Goal: Obtain resource: Download file/media

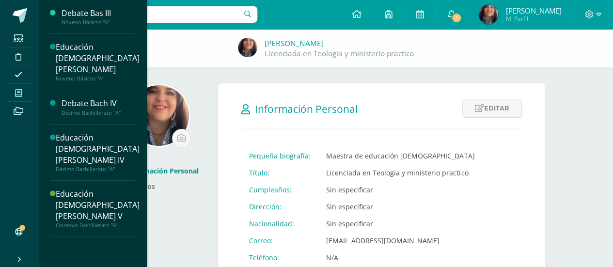
click at [20, 93] on icon at bounding box center [18, 93] width 7 height 8
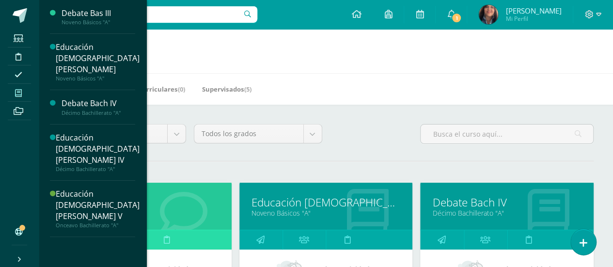
click at [187, 198] on link "Debate Bas III" at bounding box center [144, 202] width 149 height 15
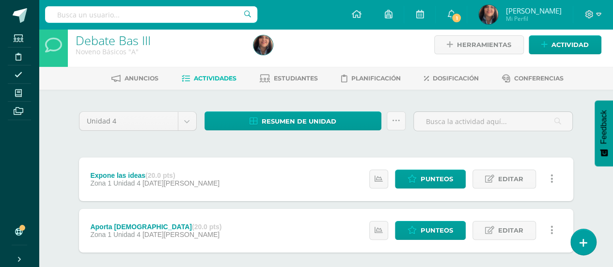
scroll to position [5, 0]
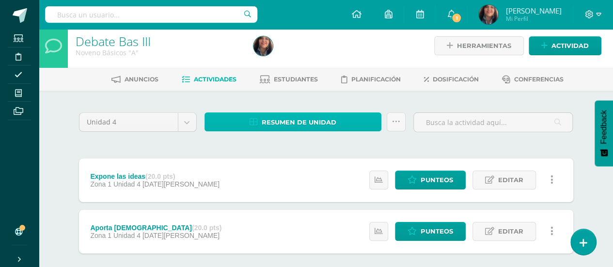
click at [291, 126] on span "Resumen de unidad" at bounding box center [299, 122] width 75 height 18
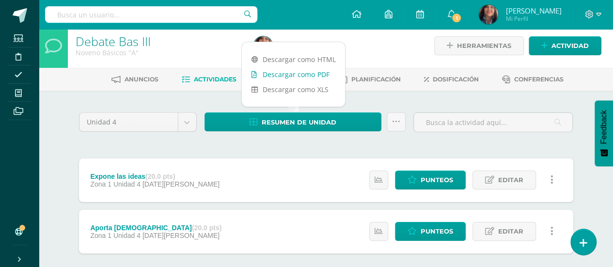
click at [288, 78] on link "Descargar como PDF" at bounding box center [293, 74] width 103 height 15
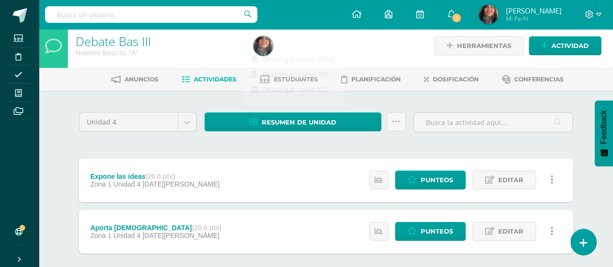
click at [62, 111] on div "Unidad 4 Unidad 1 Unidad 2 Unidad 3 Unidad 4 Resumen de unidad Subir actividade…" at bounding box center [326, 204] width 533 height 227
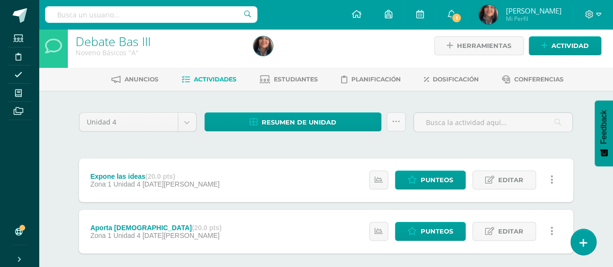
click at [62, 111] on div "Unidad 4 Unidad 1 Unidad 2 Unidad 3 Unidad 4 Resumen de unidad Subir actividade…" at bounding box center [326, 204] width 533 height 227
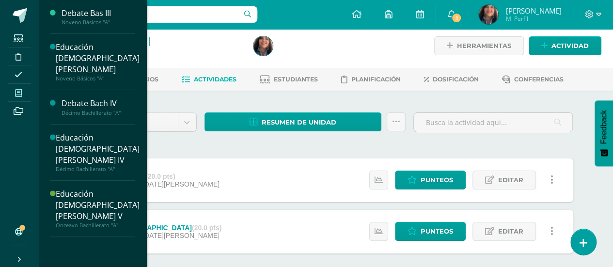
click at [19, 92] on icon at bounding box center [18, 93] width 7 height 8
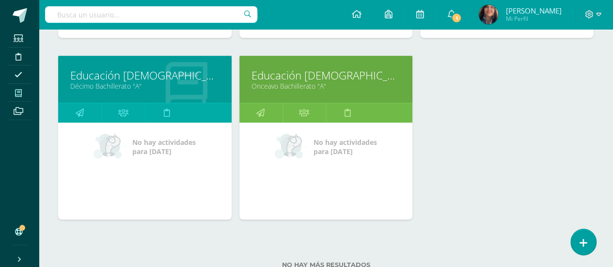
scroll to position [308, 0]
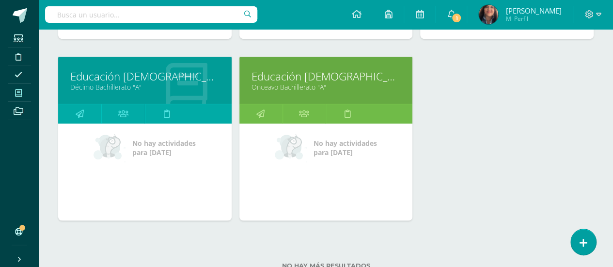
click at [343, 72] on link "Educación [DEMOGRAPHIC_DATA][PERSON_NAME] V" at bounding box center [326, 76] width 149 height 15
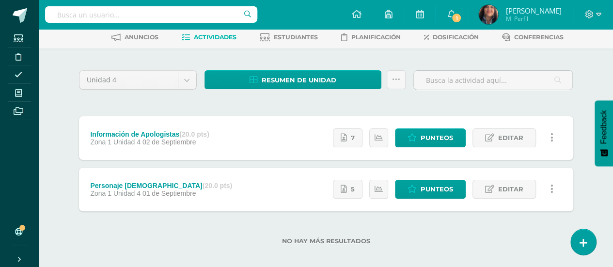
scroll to position [55, 0]
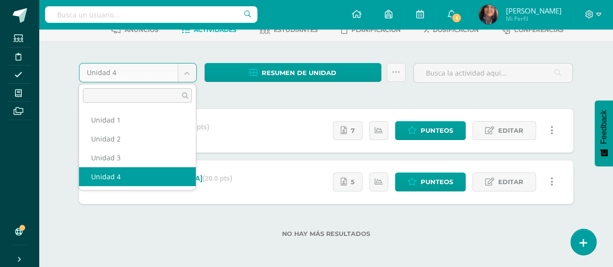
click at [188, 77] on body "Estudiantes Disciplina Asistencia Mis cursos Archivos Soporte Ayuda Reportar un…" at bounding box center [306, 106] width 613 height 323
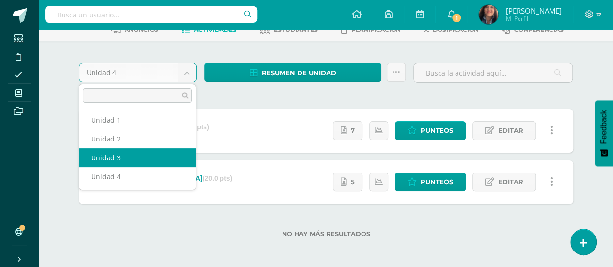
select select "Unidad 3"
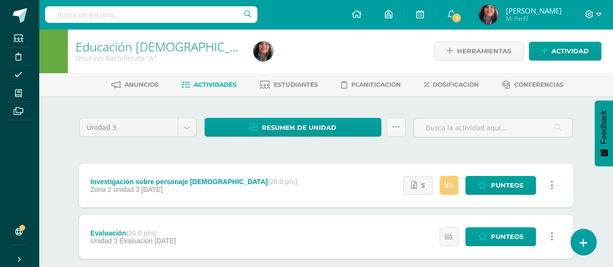
click at [481, 189] on icon at bounding box center [482, 185] width 9 height 8
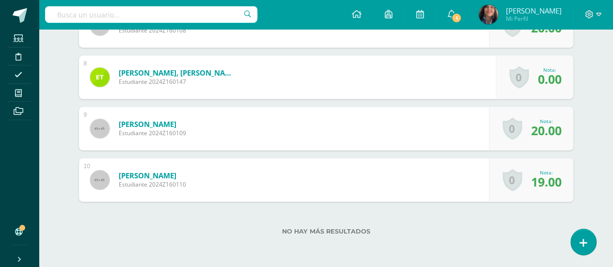
scroll to position [666, 0]
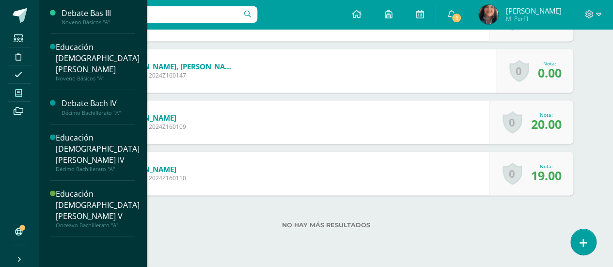
click at [25, 91] on span at bounding box center [19, 92] width 22 height 13
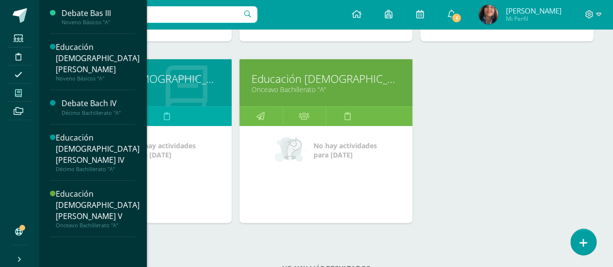
scroll to position [306, 0]
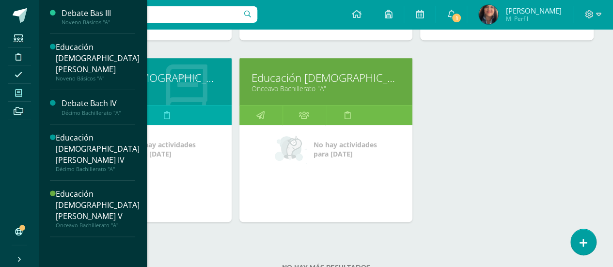
click at [301, 74] on link "Educación [DEMOGRAPHIC_DATA][PERSON_NAME] V" at bounding box center [326, 77] width 149 height 15
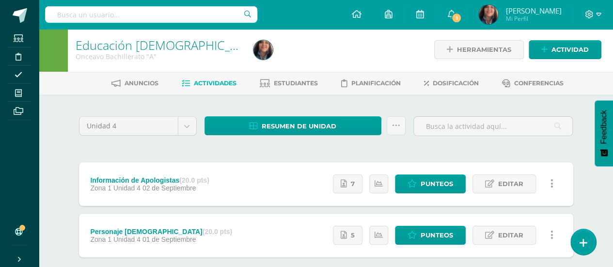
scroll to position [0, 0]
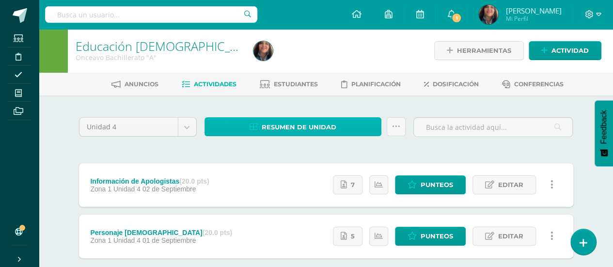
click at [280, 126] on span "Resumen de unidad" at bounding box center [299, 127] width 75 height 18
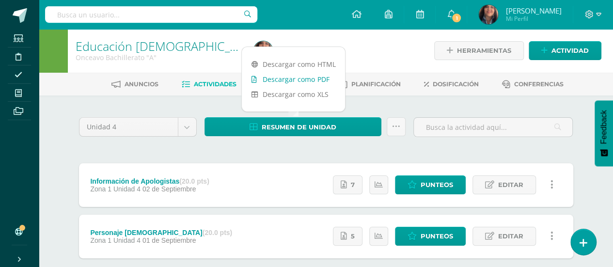
click at [311, 79] on link "Descargar como PDF" at bounding box center [293, 79] width 103 height 15
